Goal: Task Accomplishment & Management: Manage account settings

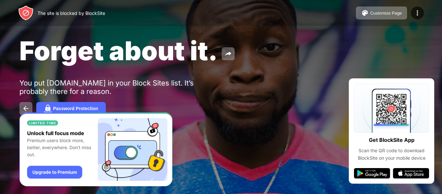
click at [240, 69] on div "Forget about it. You put roblox.com in your Block Sites list. It’s probably the…" at bounding box center [221, 75] width 442 height 150
click at [26, 107] on img at bounding box center [26, 108] width 8 height 8
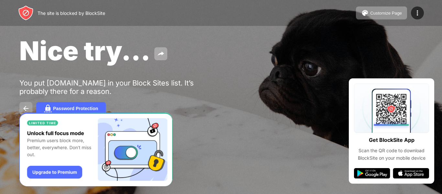
click at [27, 107] on img at bounding box center [26, 108] width 8 height 8
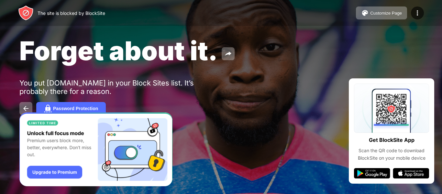
click at [53, 173] on img "Banner Message" at bounding box center [95, 149] width 153 height 74
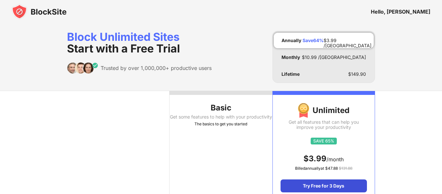
click at [317, 189] on div "Try Free for 3 Days" at bounding box center [323, 185] width 86 height 13
